Goal: Information Seeking & Learning: Check status

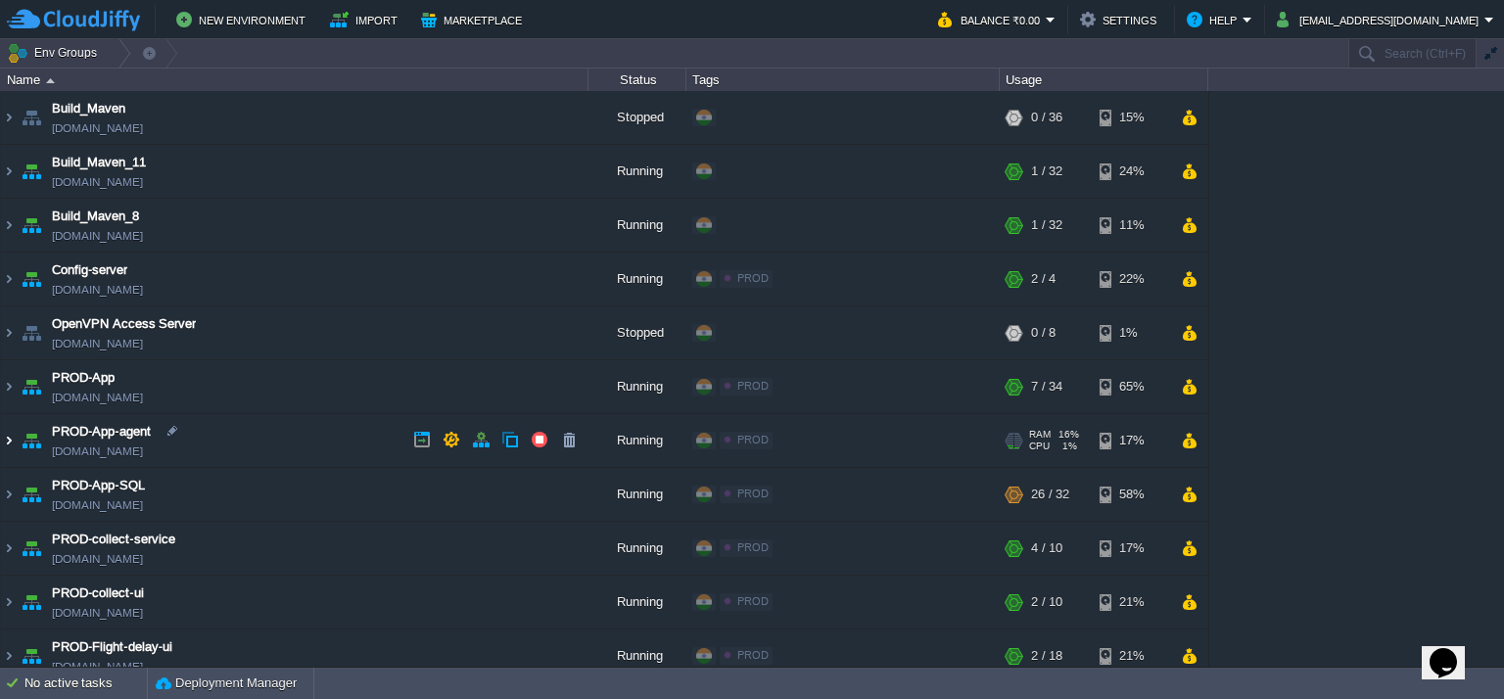
click at [11, 438] on img at bounding box center [9, 440] width 16 height 53
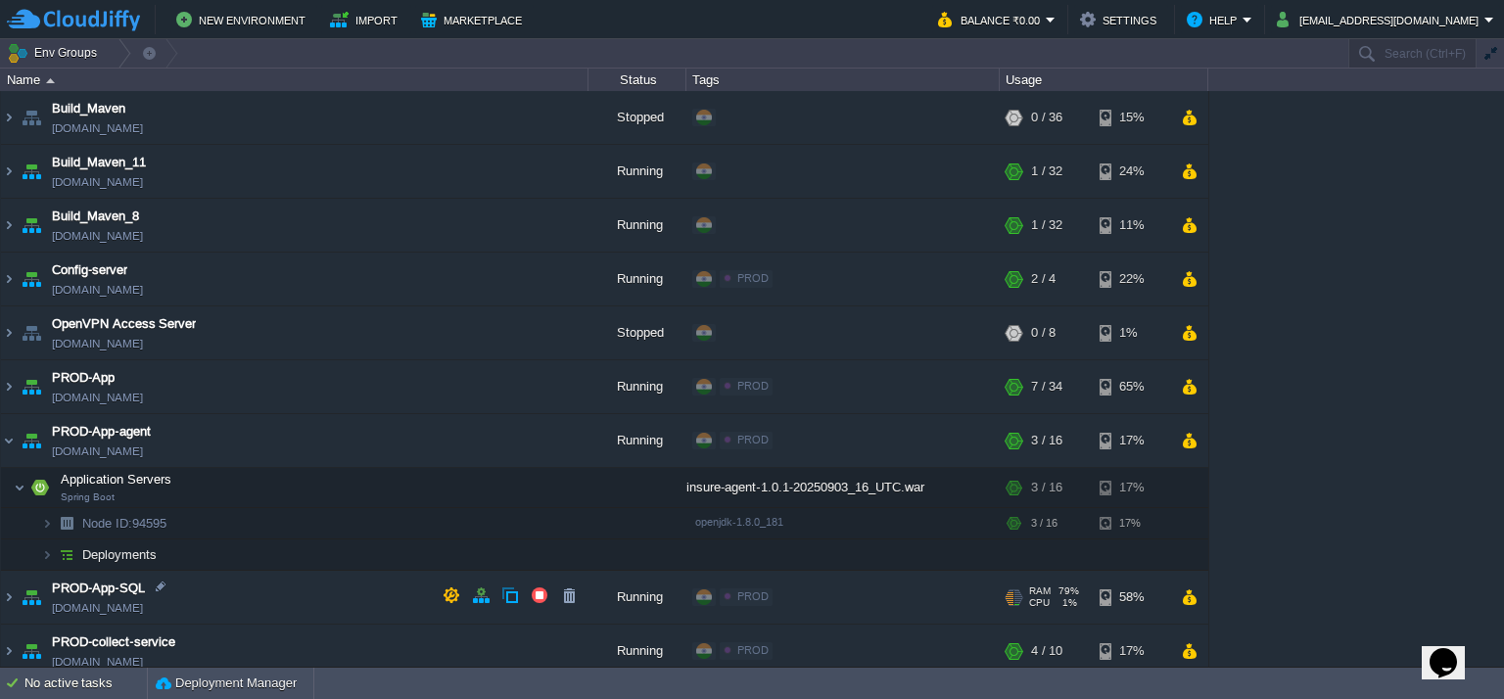
scroll to position [182, 0]
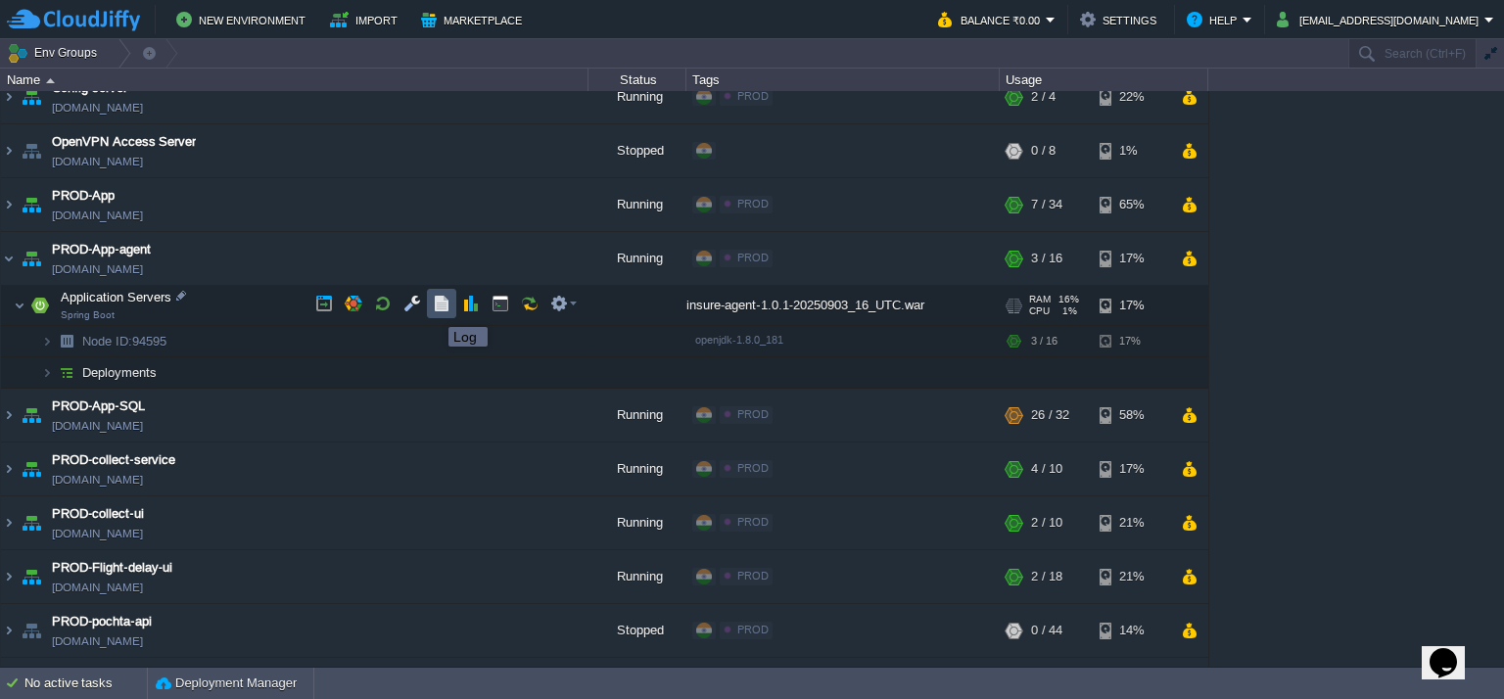
click at [434, 310] on button "button" at bounding box center [442, 304] width 18 height 18
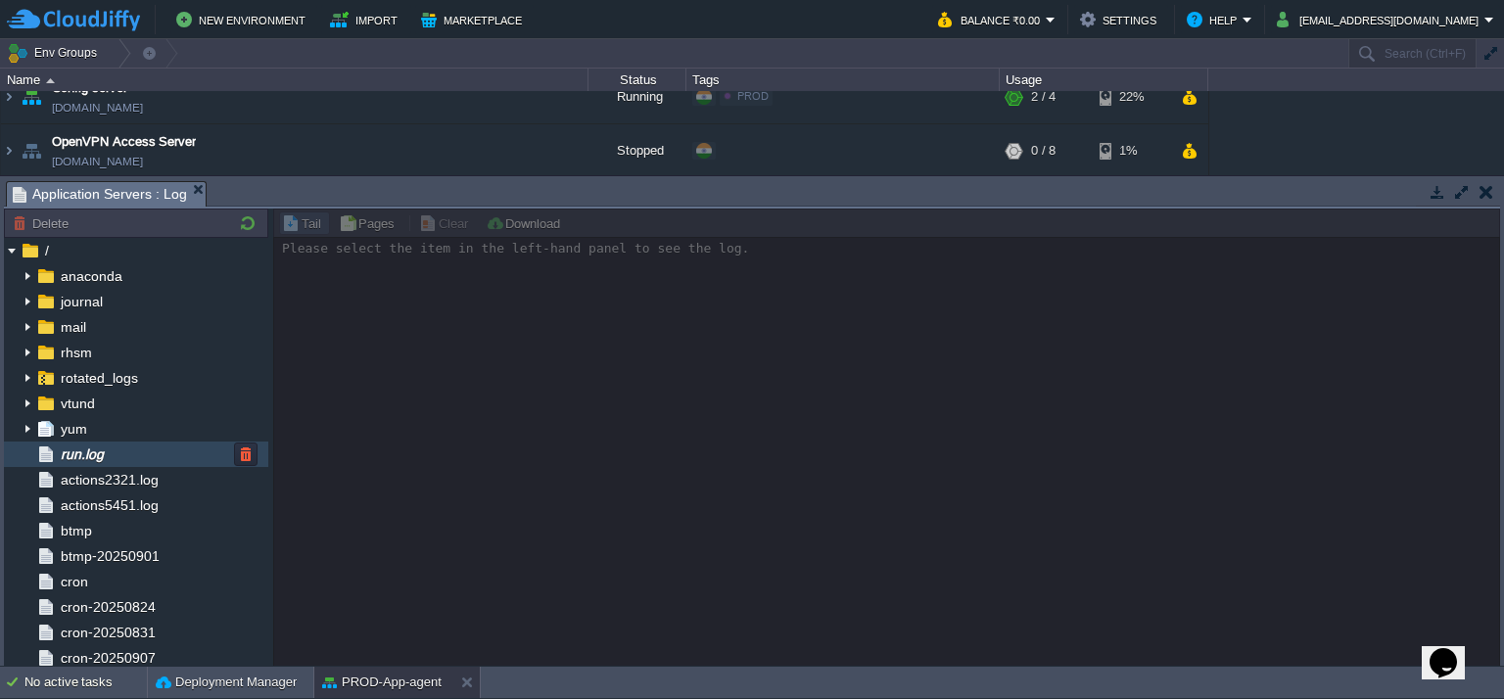
click at [157, 450] on div "run.log" at bounding box center [136, 454] width 264 height 25
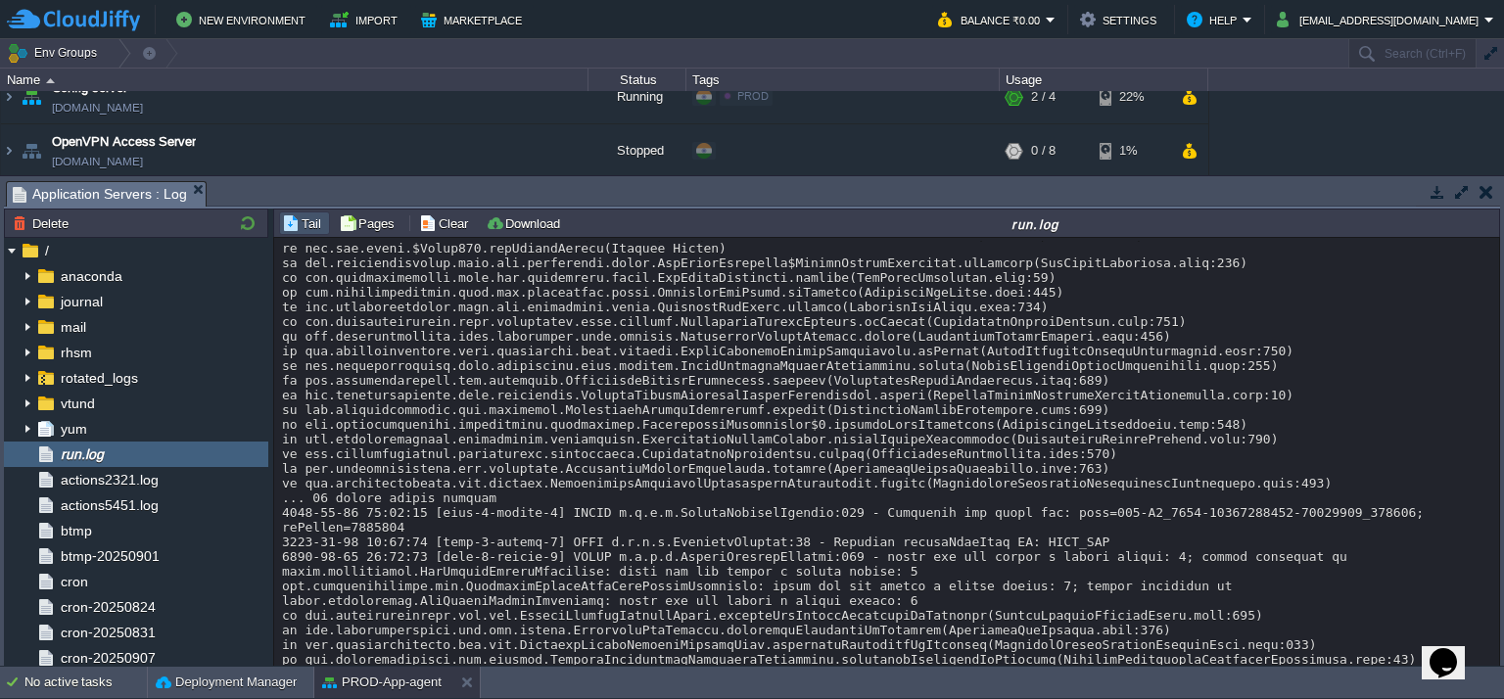
scroll to position [30525, 0]
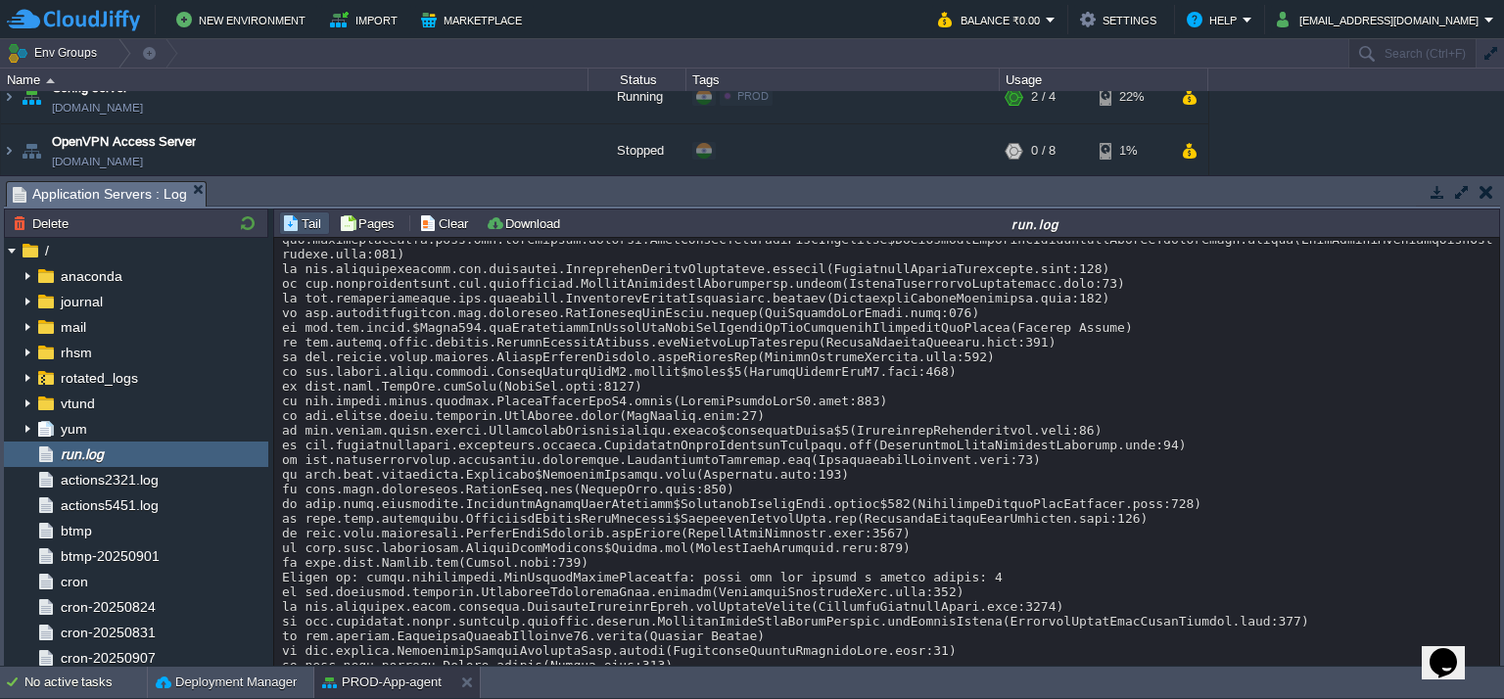
drag, startPoint x: 811, startPoint y: 615, endPoint x: 1293, endPoint y: 615, distance: 481.9
drag, startPoint x: 979, startPoint y: 618, endPoint x: 1278, endPoint y: 614, distance: 298.8
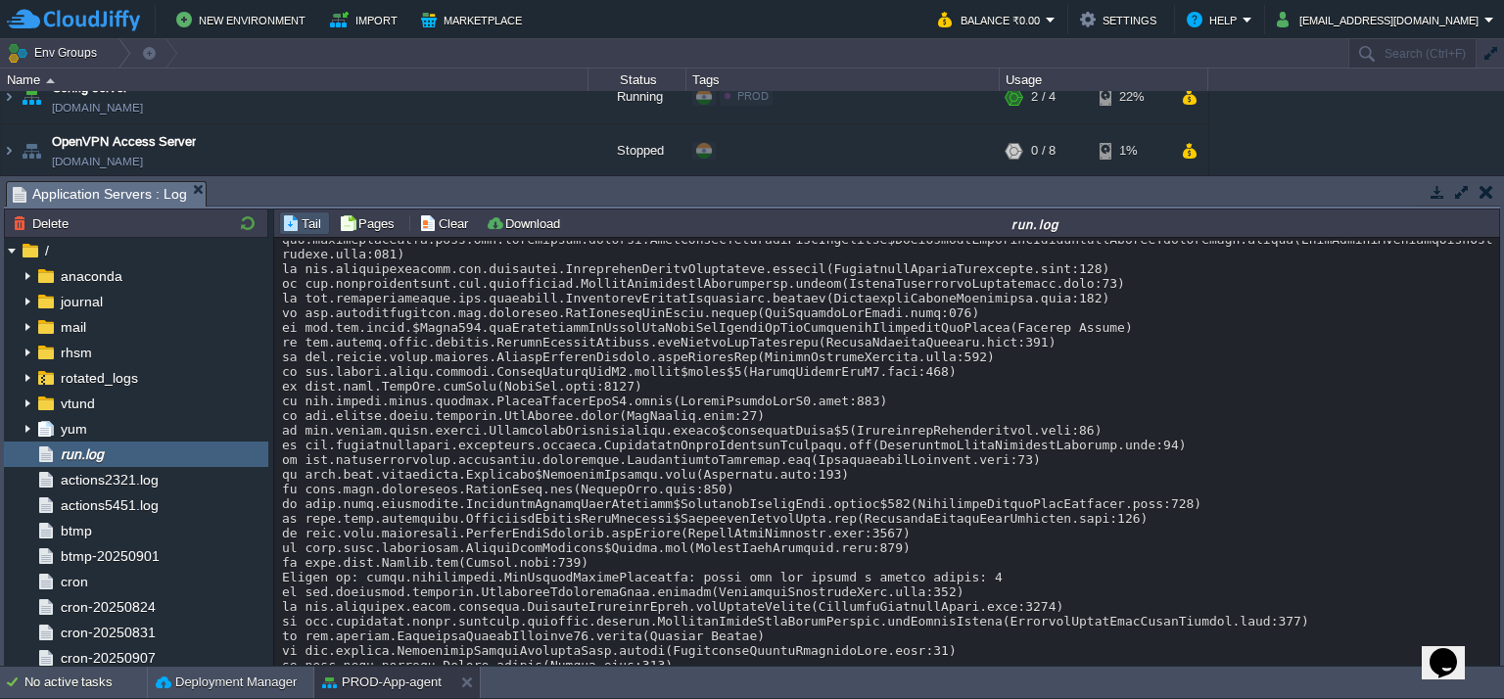
drag, startPoint x: 1278, startPoint y: 614, endPoint x: 1291, endPoint y: 614, distance: 12.7
drag, startPoint x: 982, startPoint y: 615, endPoint x: 1294, endPoint y: 614, distance: 311.5
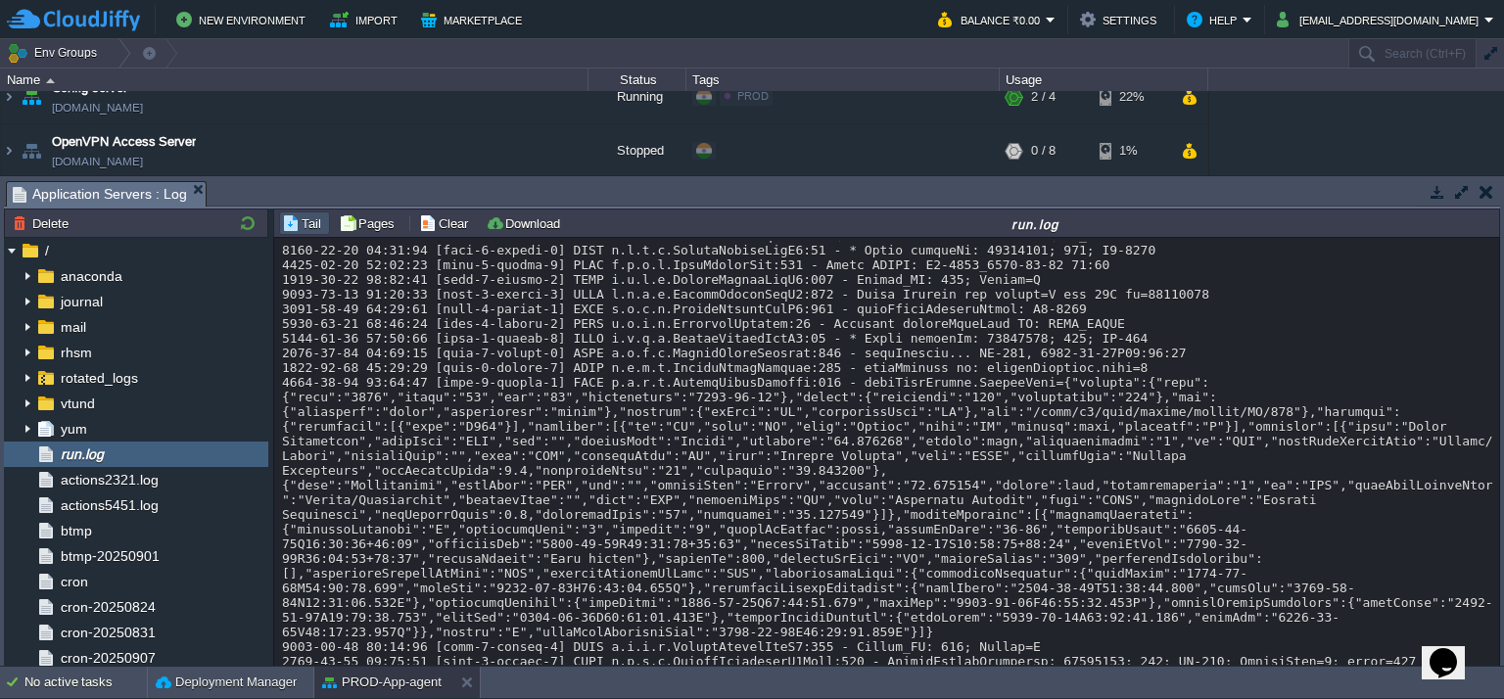
scroll to position [28133, 0]
copy div "17976685"
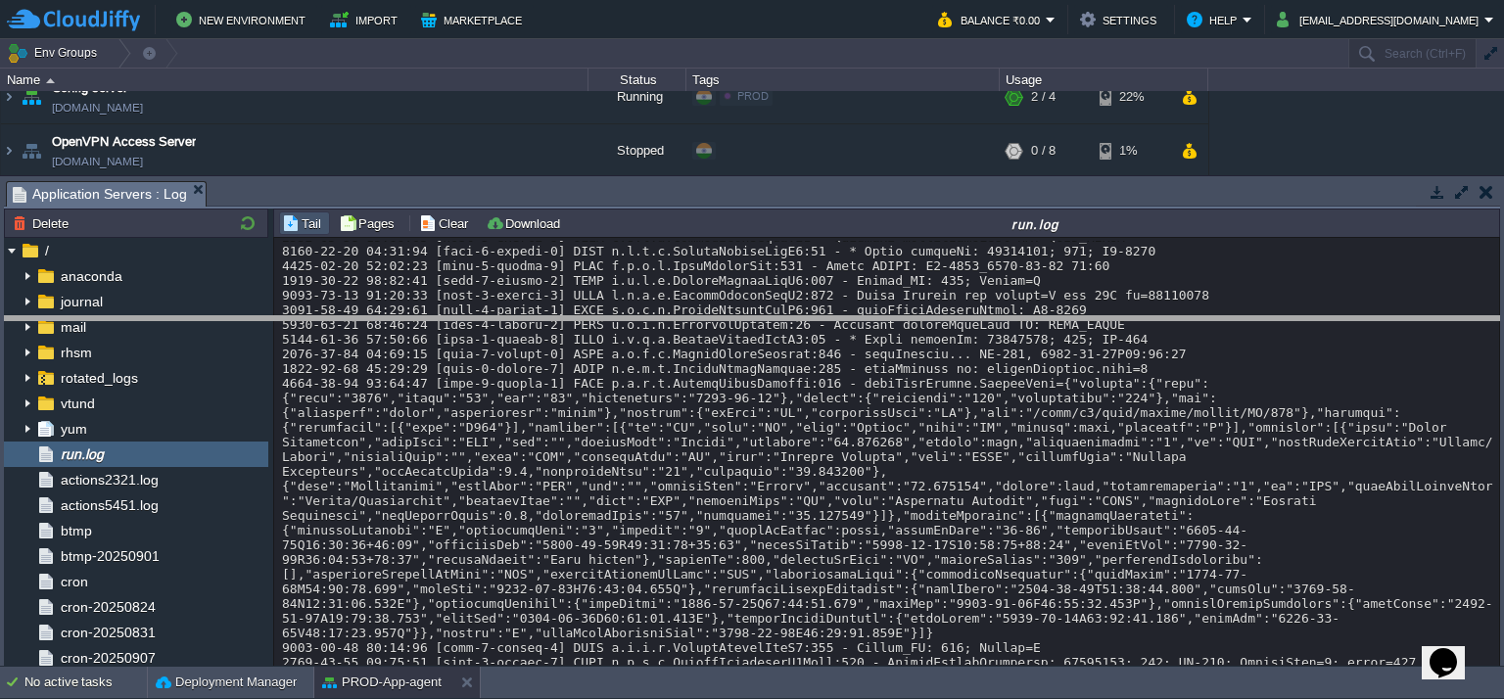
drag, startPoint x: 263, startPoint y: 181, endPoint x: 232, endPoint y: 367, distance: 188.7
click at [232, 367] on body "New Environment Import Marketplace Bonus ₹0.00 Upgrade Account Balance ₹0.00 Se…" at bounding box center [752, 349] width 1504 height 699
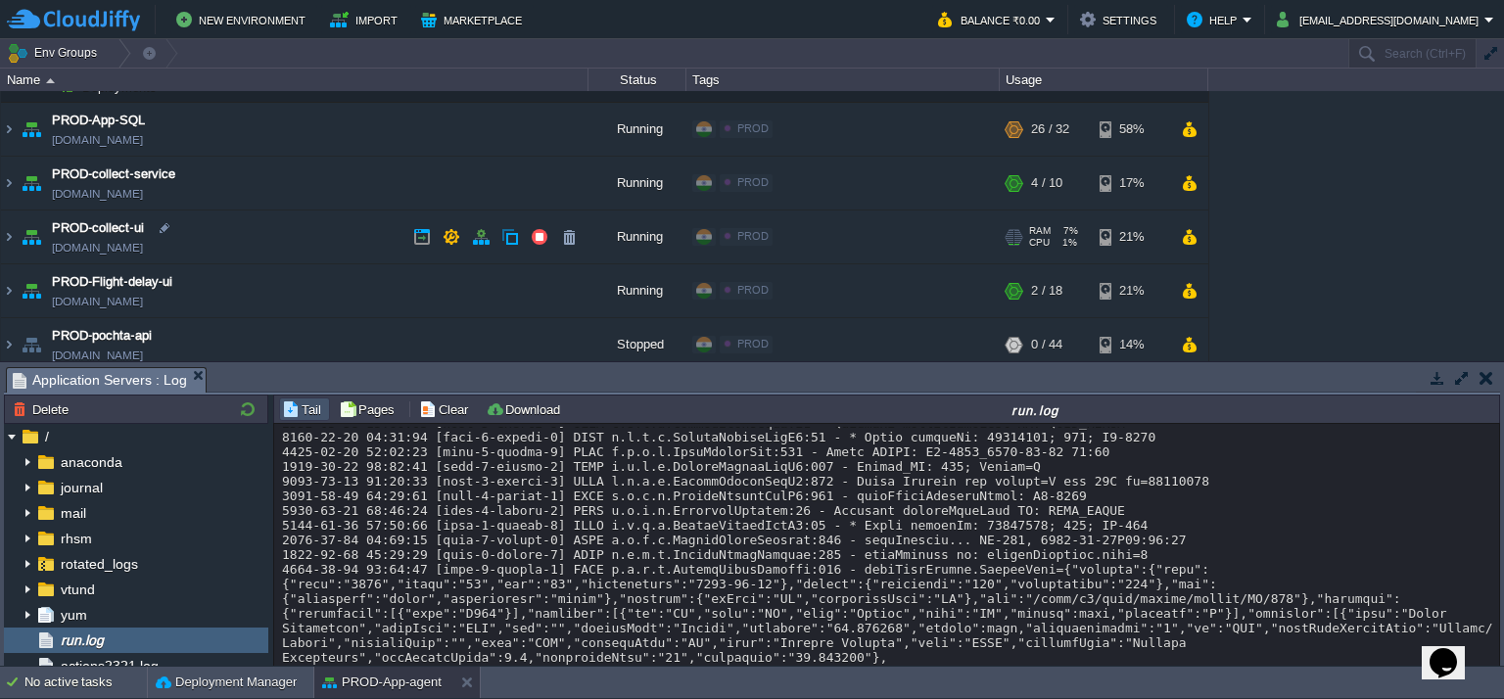
scroll to position [470, 0]
click at [7, 118] on img at bounding box center [9, 127] width 16 height 53
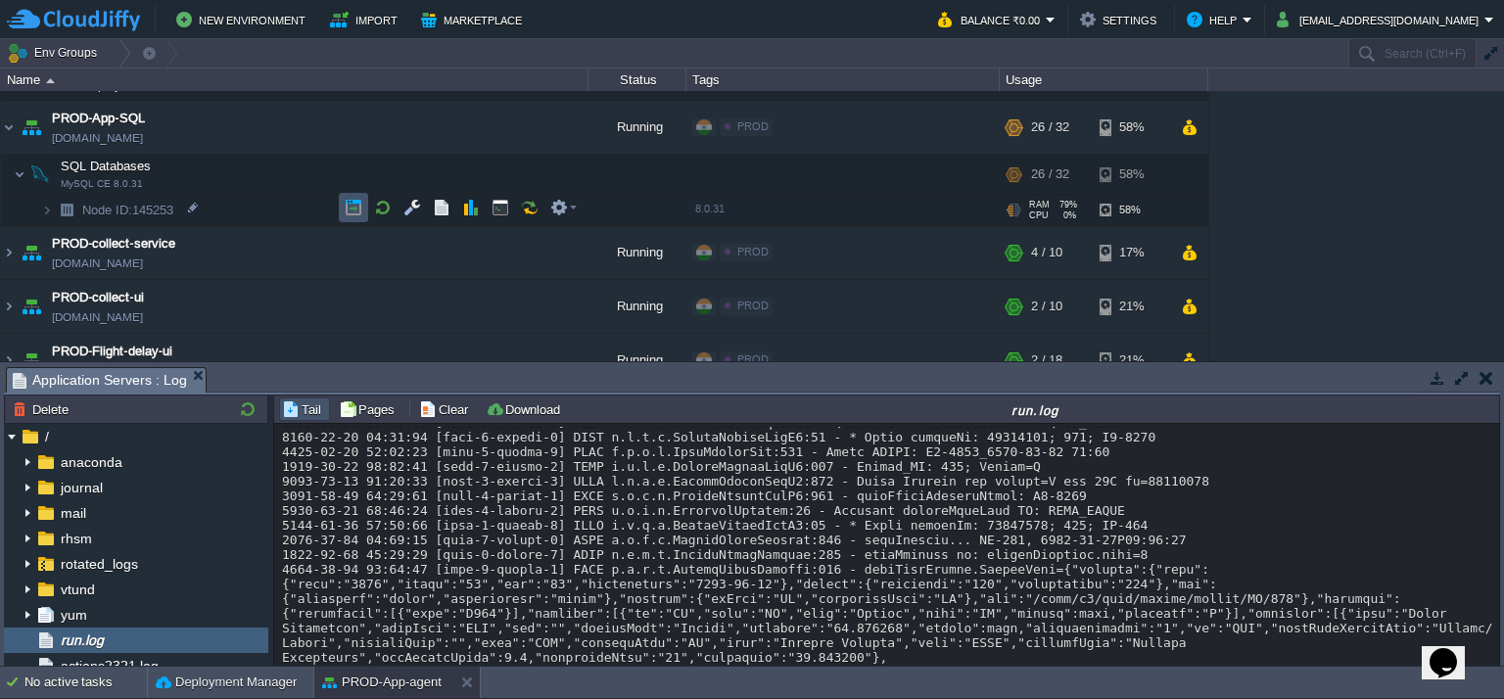
click at [345, 205] on button "button" at bounding box center [354, 208] width 18 height 18
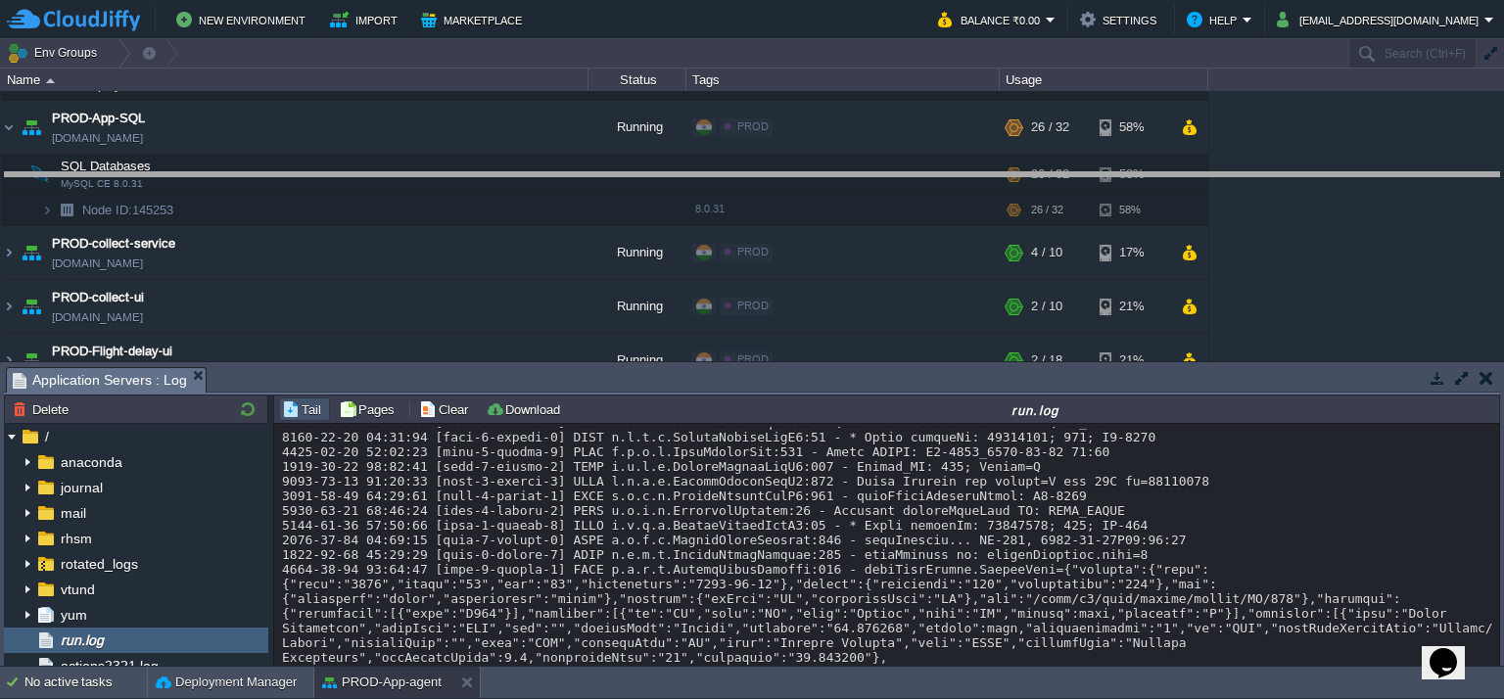
drag, startPoint x: 671, startPoint y: 367, endPoint x: 706, endPoint y: 172, distance: 198.1
click at [706, 172] on body "New Environment Import Marketplace Bonus ₹0.00 Upgrade Account Balance ₹0.00 Se…" at bounding box center [752, 349] width 1504 height 699
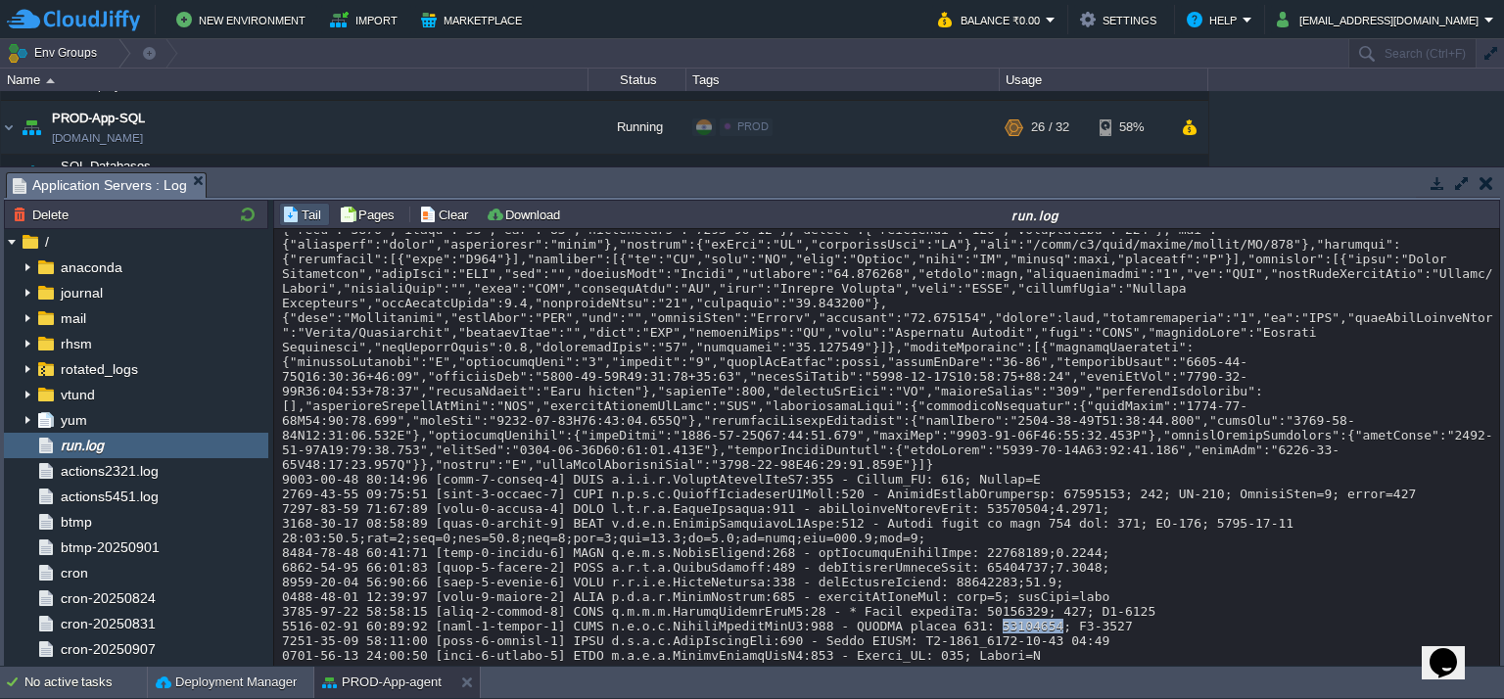
scroll to position [28294, 0]
copy div "17976686"
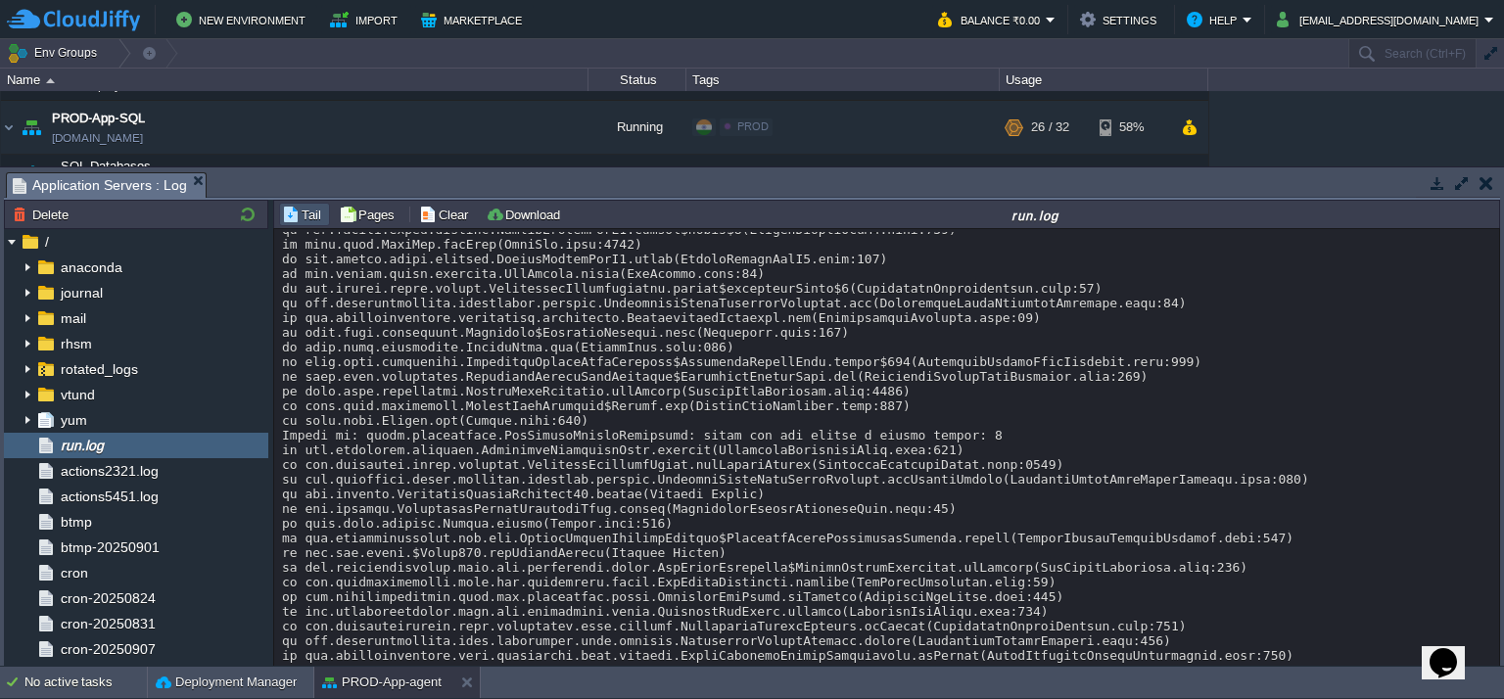
scroll to position [29625, 0]
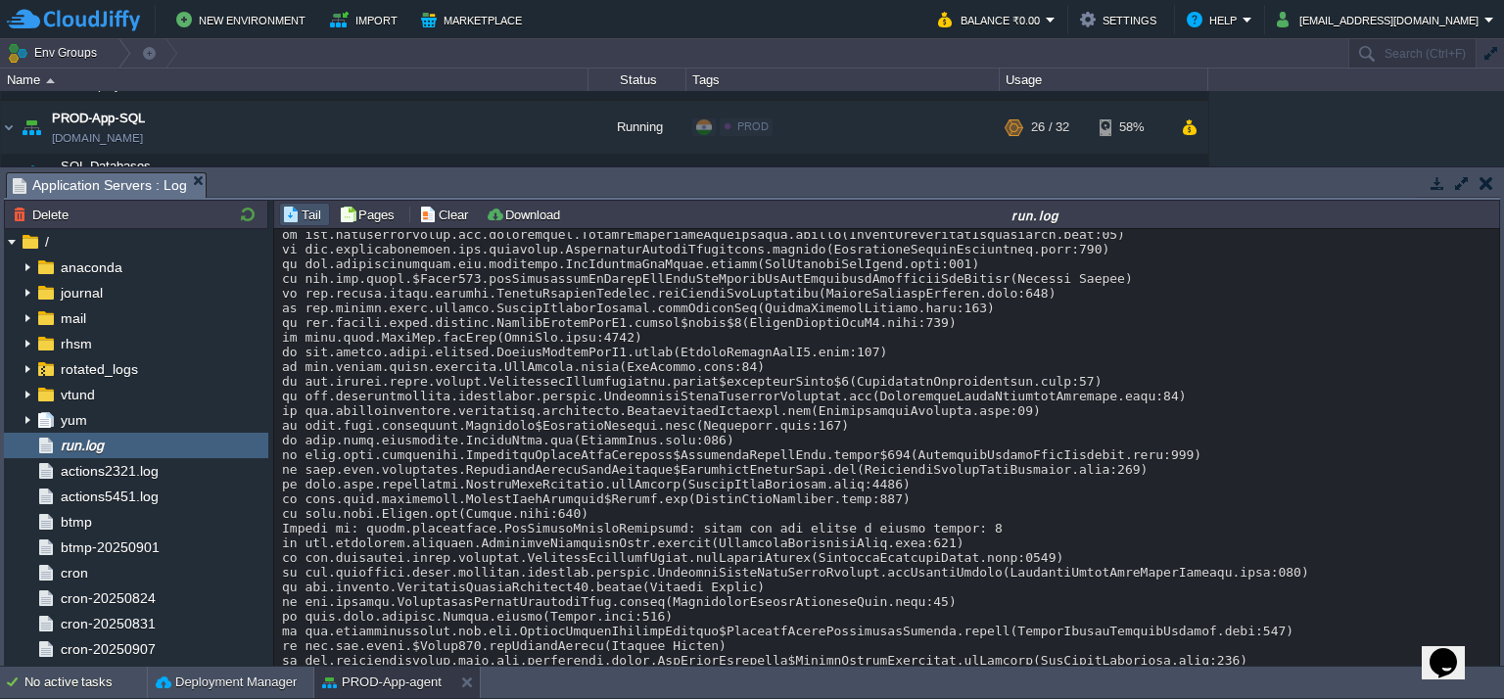
copy div "6969866"
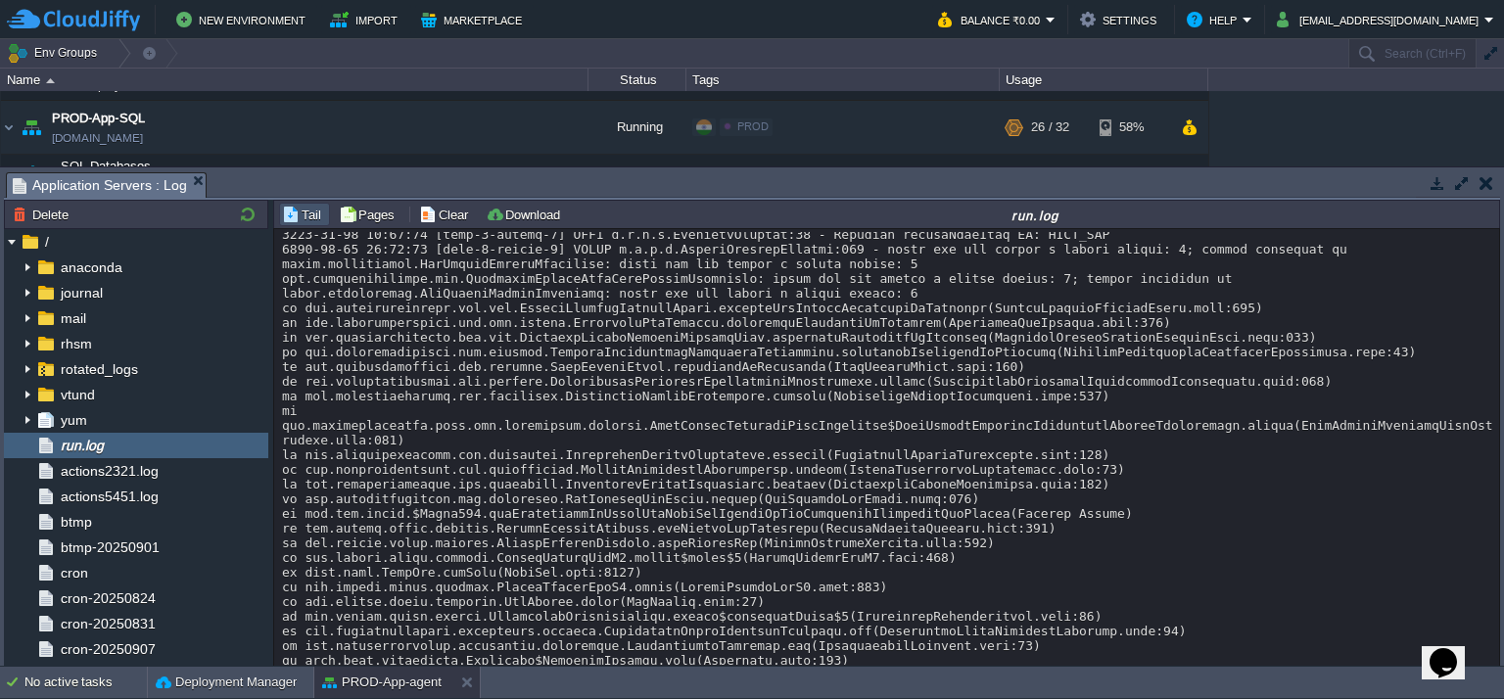
scroll to position [30515, 0]
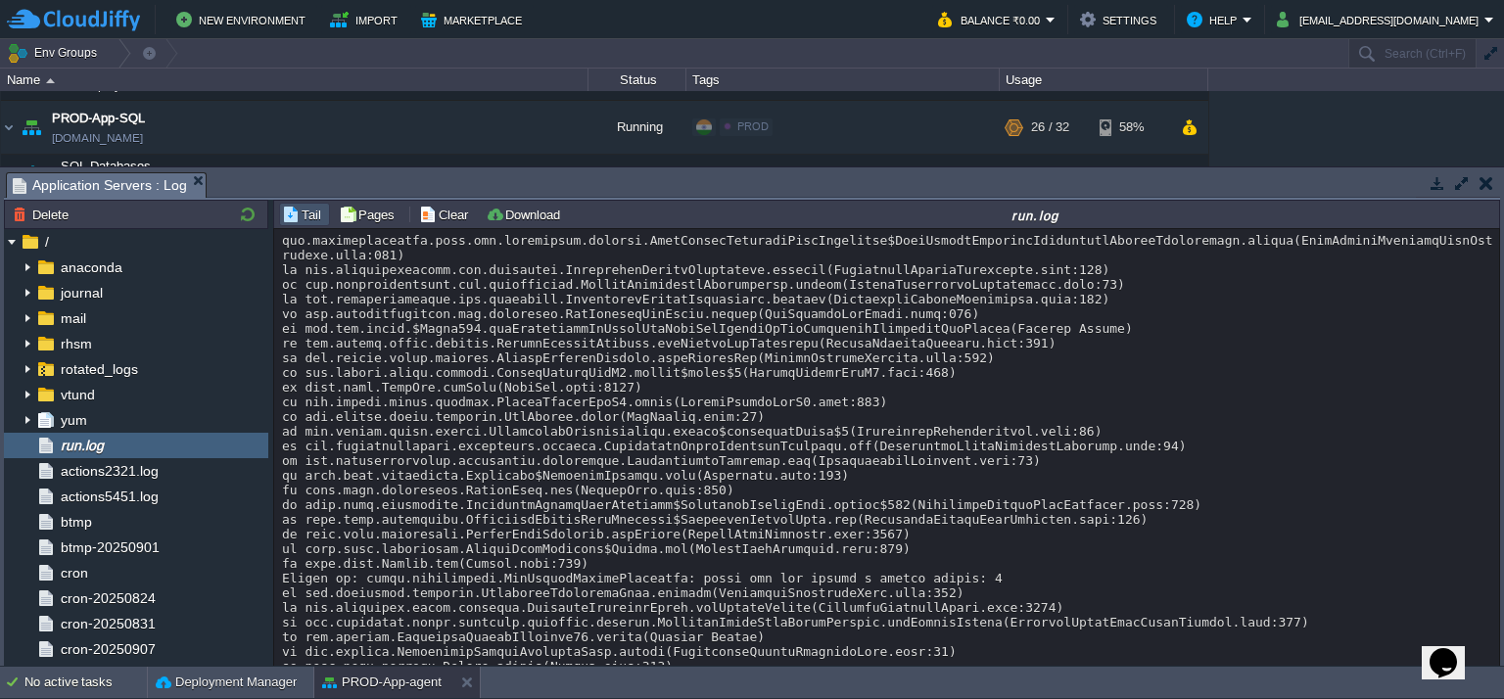
copy div "6840137"
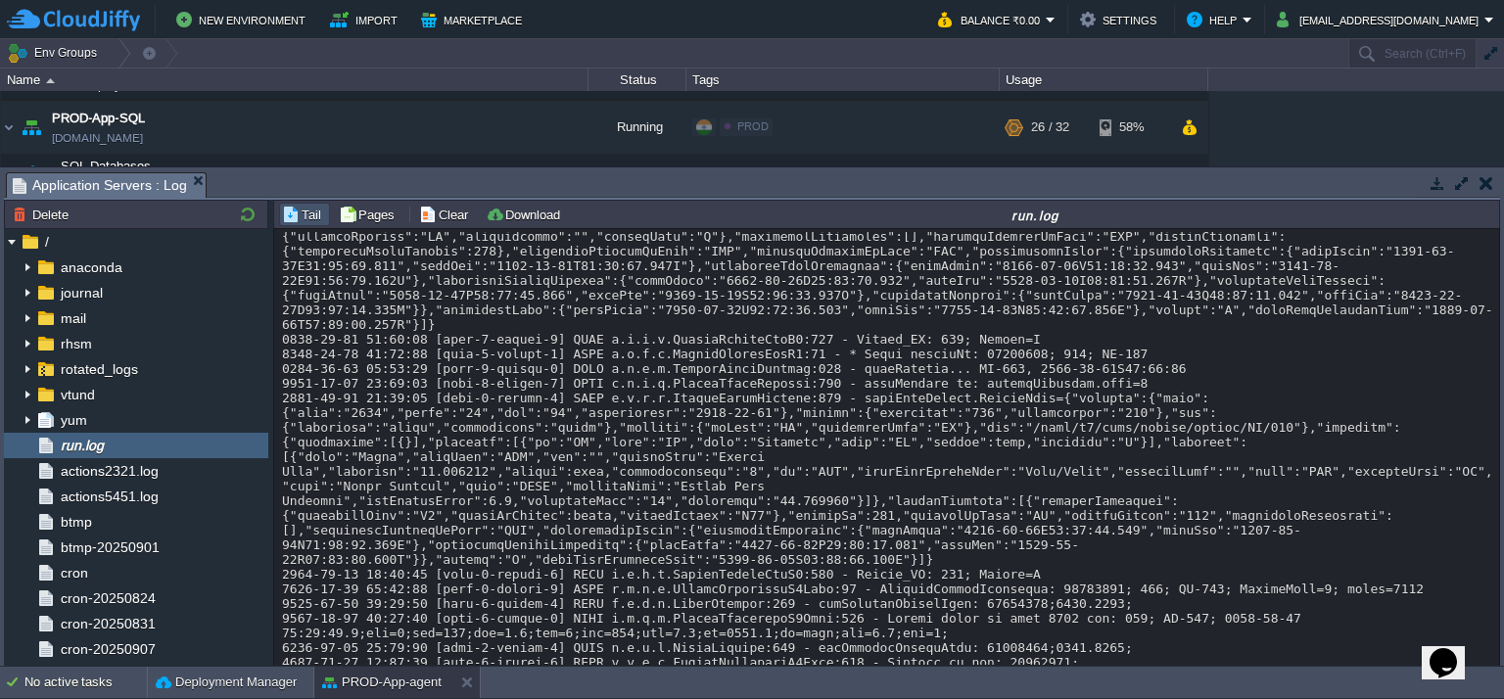
scroll to position [50090, 0]
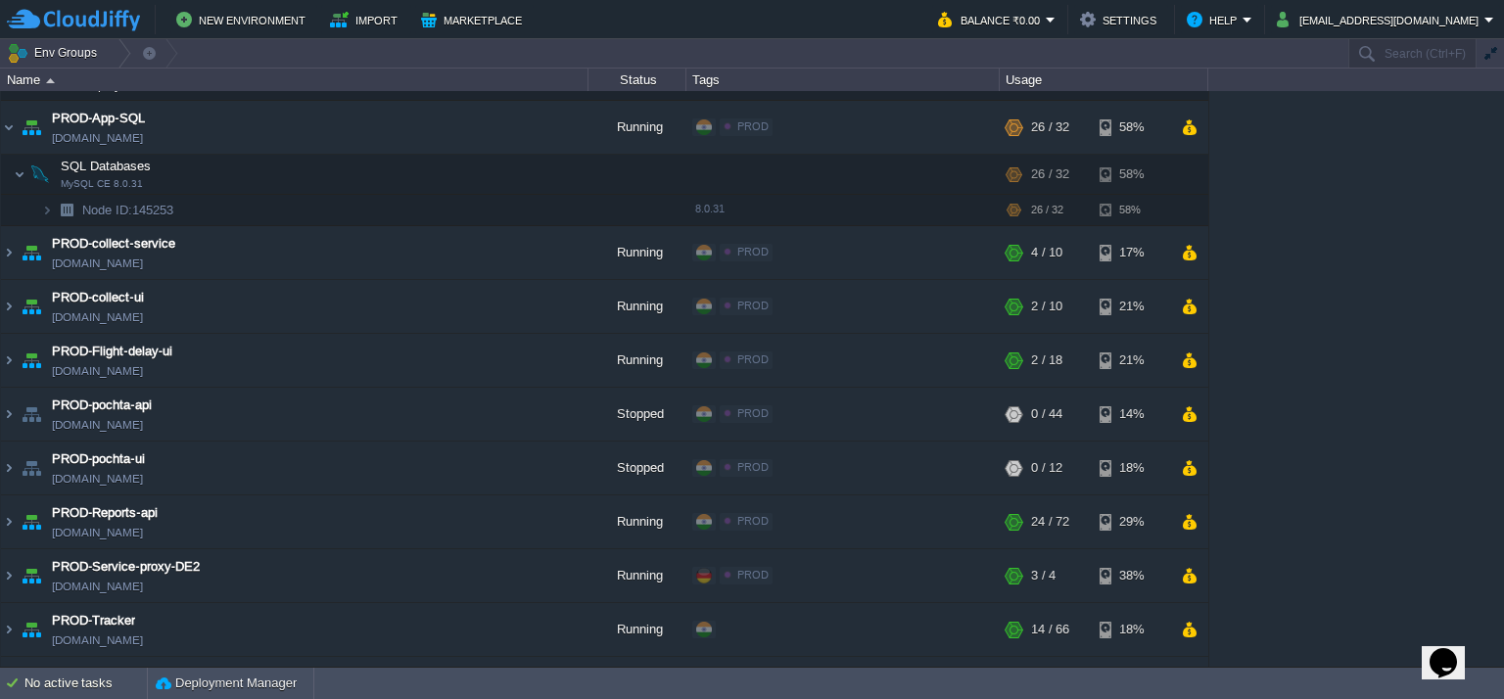
click at [1409, 360] on div "Build_Maven [DOMAIN_NAME] Stopped + Add to Env Group RAM 0% CPU 0% 0 / 36 15% B…" at bounding box center [752, 379] width 1504 height 576
